Goal: Task Accomplishment & Management: Complete application form

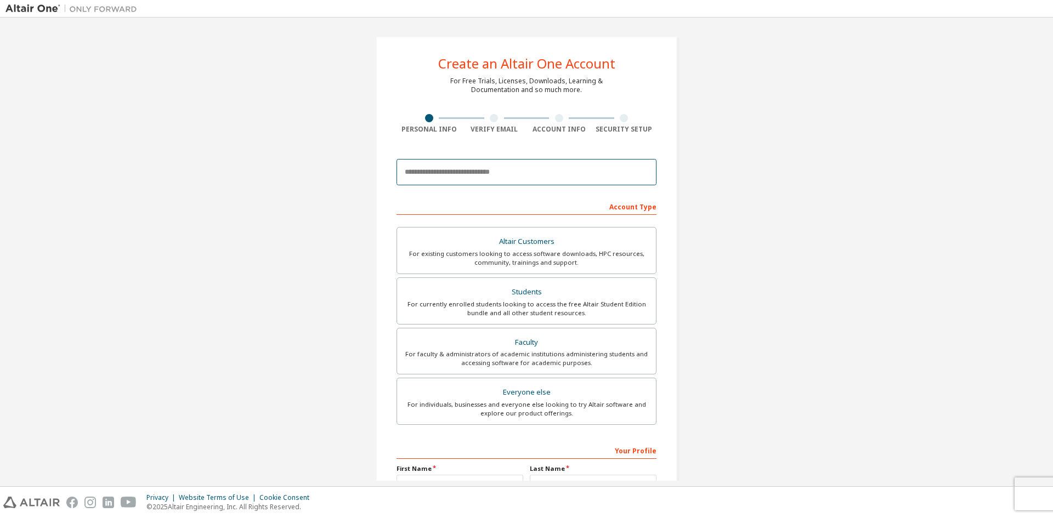
click at [454, 171] on input "email" at bounding box center [527, 172] width 260 height 26
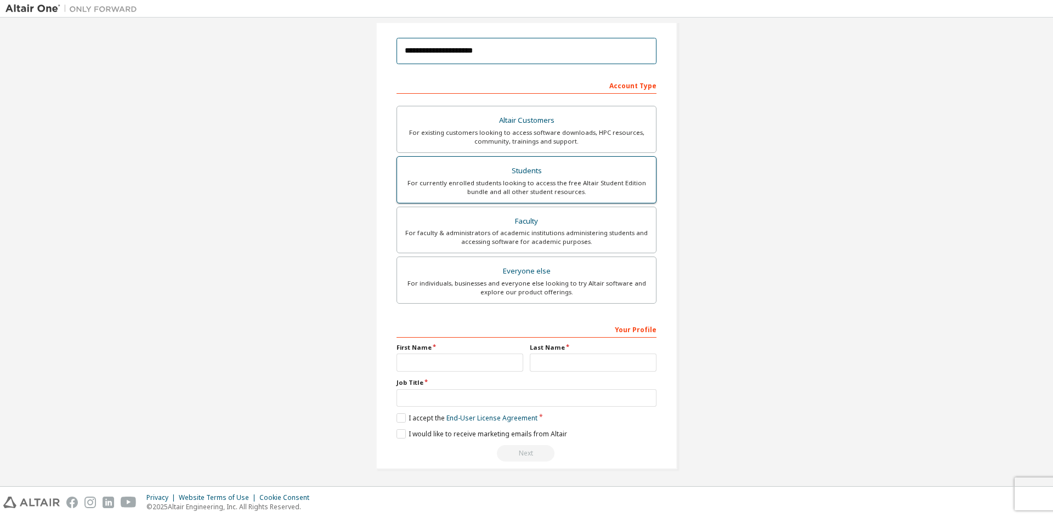
scroll to position [123, 0]
type input "**********"
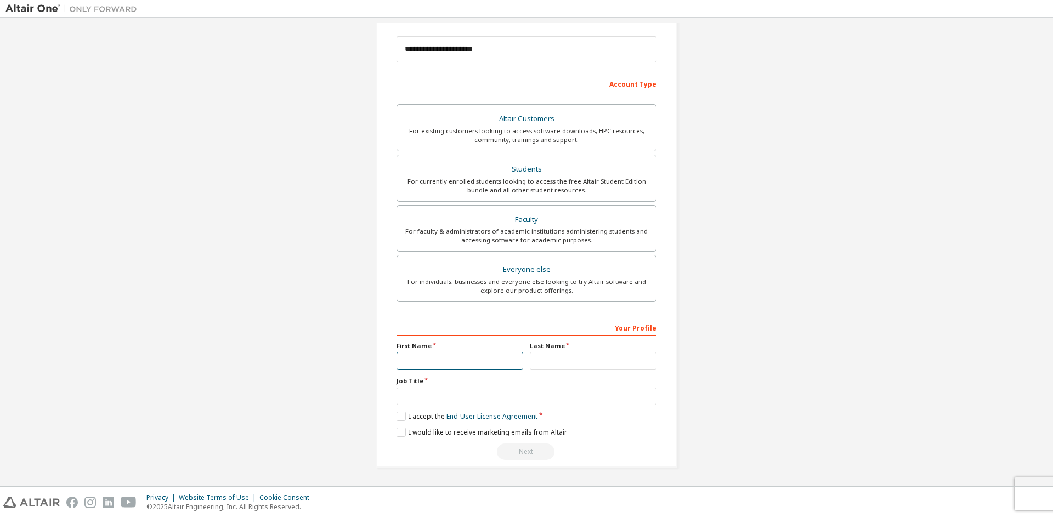
click at [429, 361] on input "text" at bounding box center [460, 361] width 127 height 18
type input "*"
click at [594, 363] on input "text" at bounding box center [593, 361] width 127 height 18
type input "**"
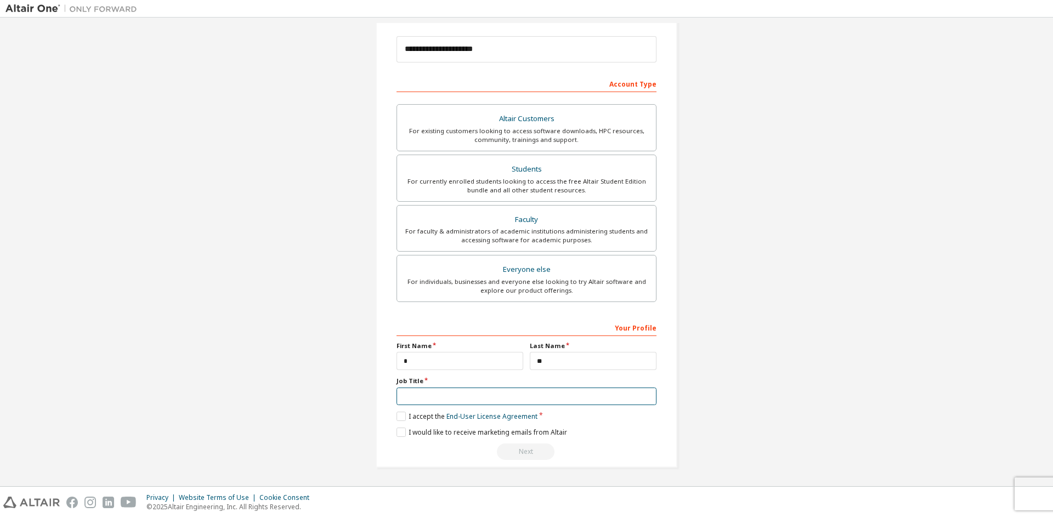
click at [442, 394] on input "text" at bounding box center [527, 397] width 260 height 18
drag, startPoint x: 433, startPoint y: 387, endPoint x: 392, endPoint y: 381, distance: 41.6
click at [392, 381] on div "**********" at bounding box center [527, 190] width 302 height 555
click at [515, 182] on div "For currently enrolled students looking to access the free Altair Student Editi…" at bounding box center [527, 186] width 246 height 18
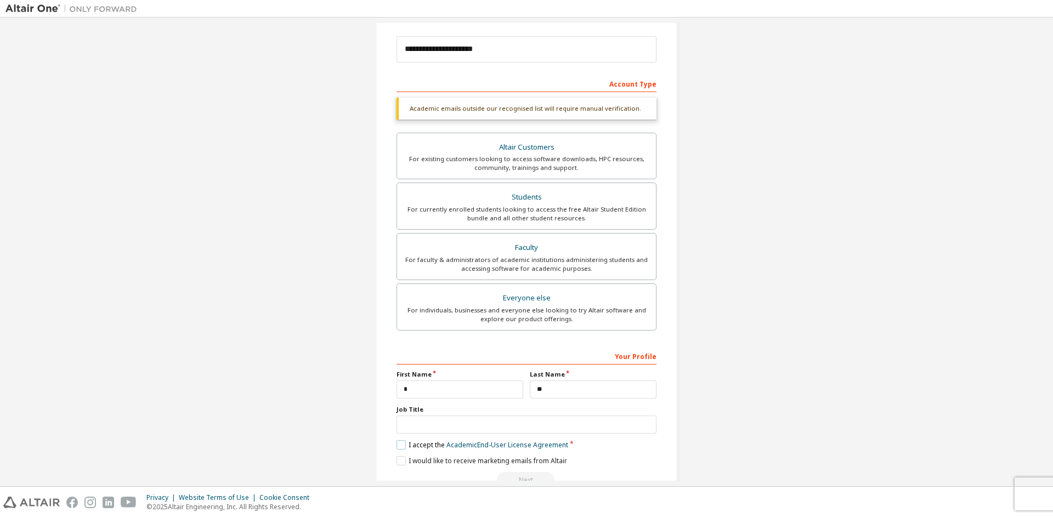
click at [404, 451] on div "Your Profile First Name * Last Name ** Job Title Please provide State/Province …" at bounding box center [527, 418] width 260 height 142
drag, startPoint x: 401, startPoint y: 460, endPoint x: 400, endPoint y: 450, distance: 9.4
click at [400, 456] on div "Your Profile First Name * Last Name ** Job Title Please provide State/Province …" at bounding box center [527, 418] width 260 height 142
click at [401, 444] on label "I accept the Academic End-User License Agreement" at bounding box center [483, 445] width 172 height 9
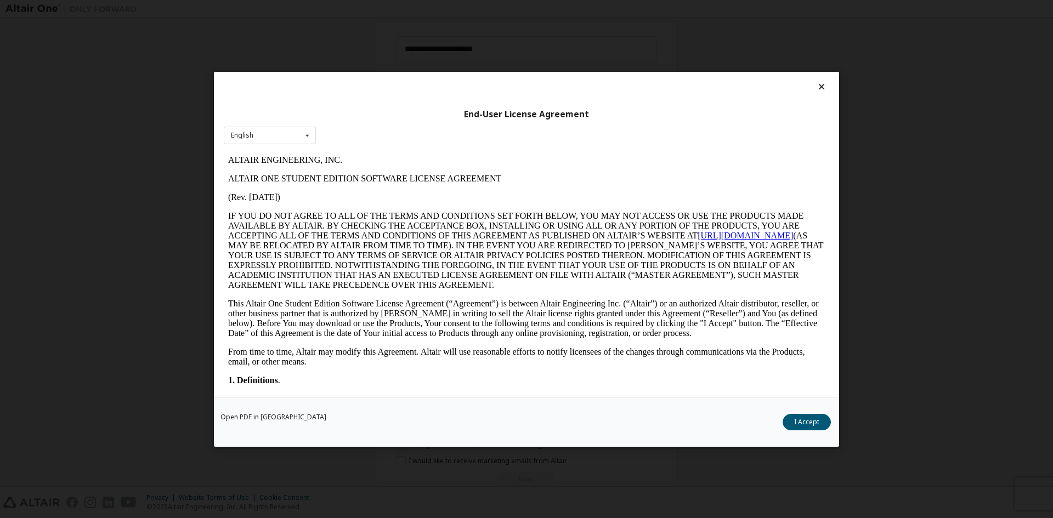
scroll to position [0, 0]
click at [822, 83] on icon at bounding box center [822, 87] width 12 height 10
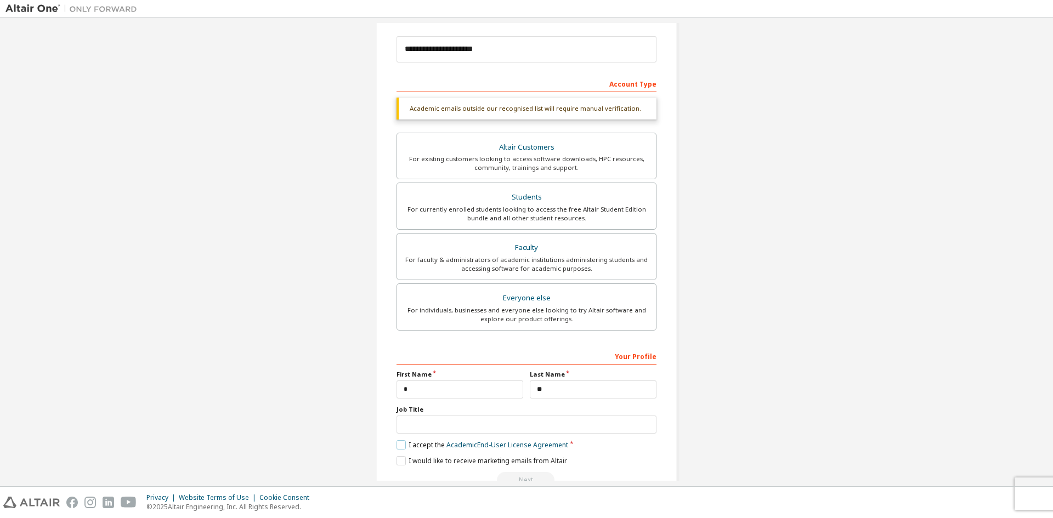
click at [397, 446] on label "I accept the Academic End-User License Agreement" at bounding box center [483, 445] width 172 height 9
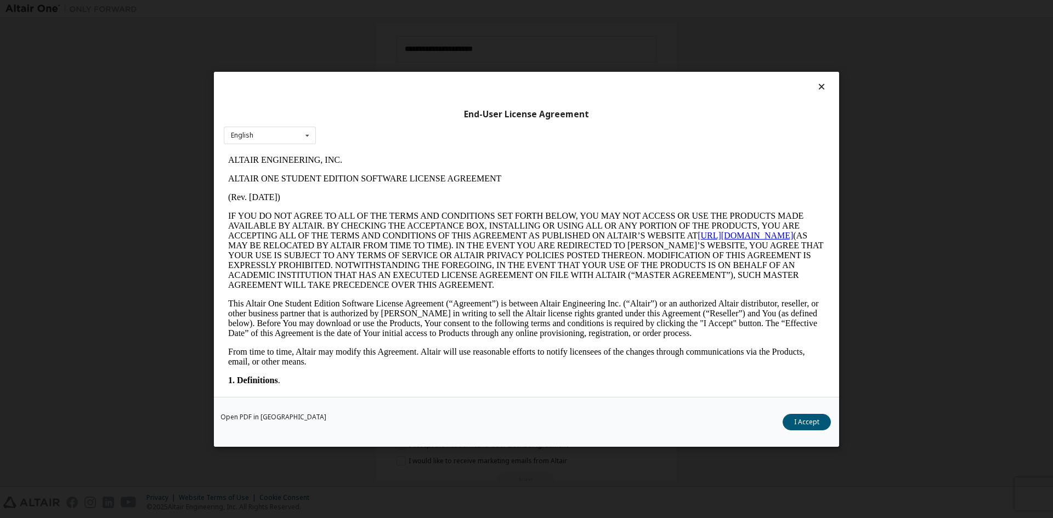
click at [282, 145] on div "End-User License Agreement English English" at bounding box center [526, 234] width 625 height 325
click at [295, 136] on div "English English" at bounding box center [270, 135] width 92 height 18
click at [294, 149] on div "English" at bounding box center [269, 153] width 91 height 18
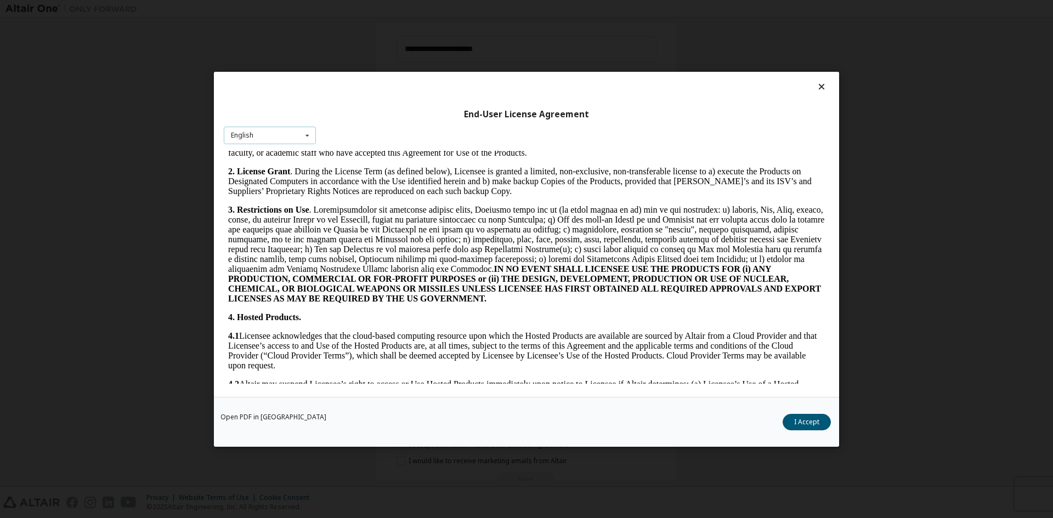
scroll to position [768, 0]
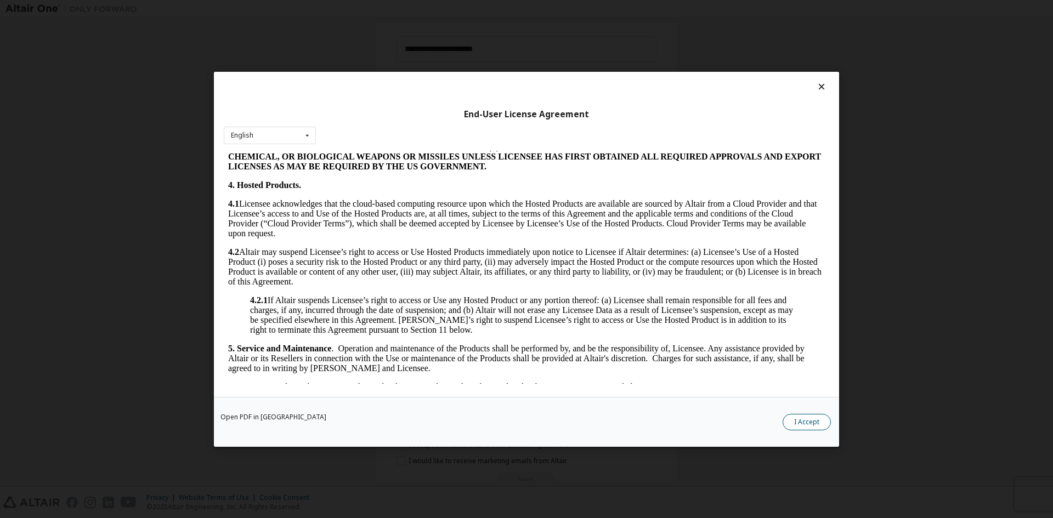
click at [815, 420] on button "I Accept" at bounding box center [807, 422] width 48 height 16
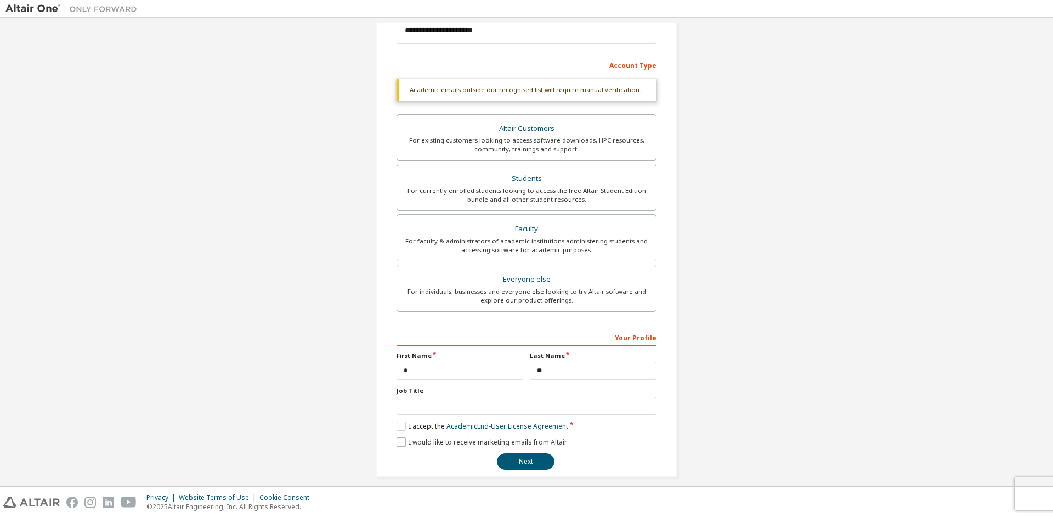
scroll to position [151, 0]
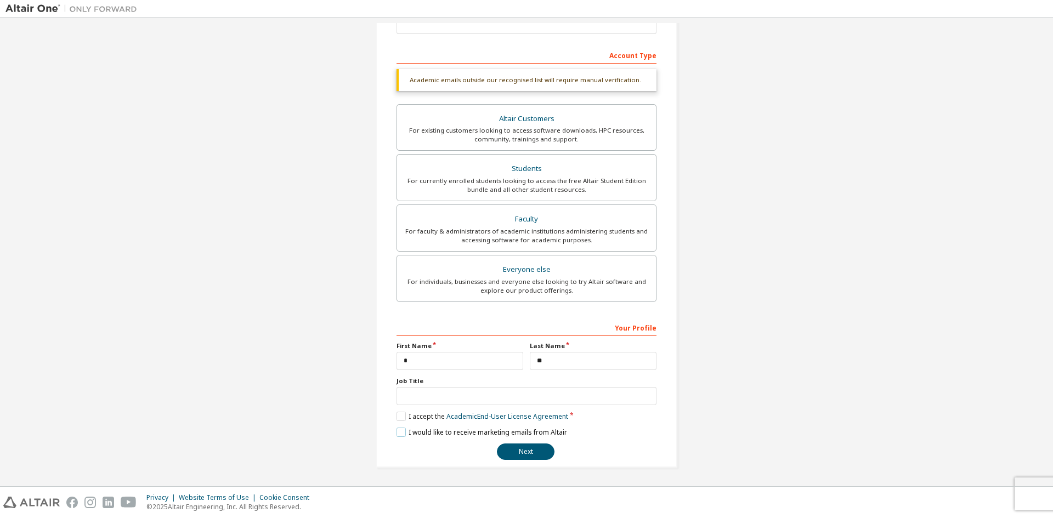
click at [403, 430] on label "I would like to receive marketing emails from Altair" at bounding box center [482, 432] width 171 height 9
click at [520, 450] on button "Next" at bounding box center [526, 452] width 58 height 16
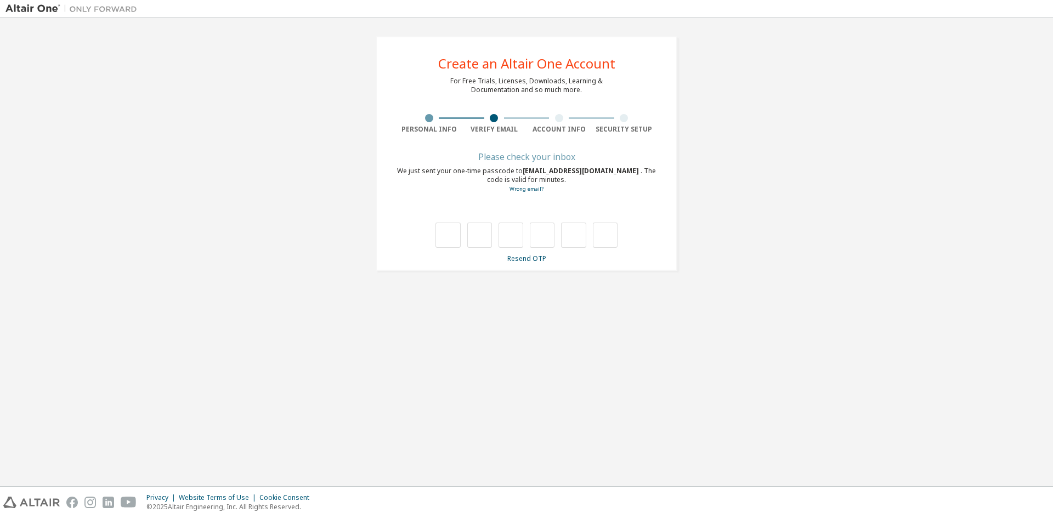
scroll to position [0, 0]
click at [537, 258] on link "Resend OTP" at bounding box center [527, 258] width 39 height 9
